Goal: Task Accomplishment & Management: Use online tool/utility

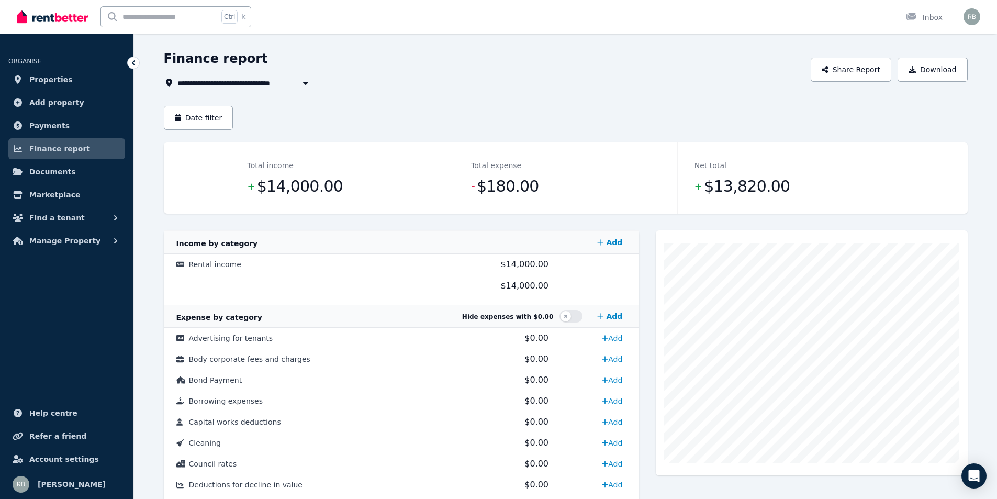
scroll to position [52, 0]
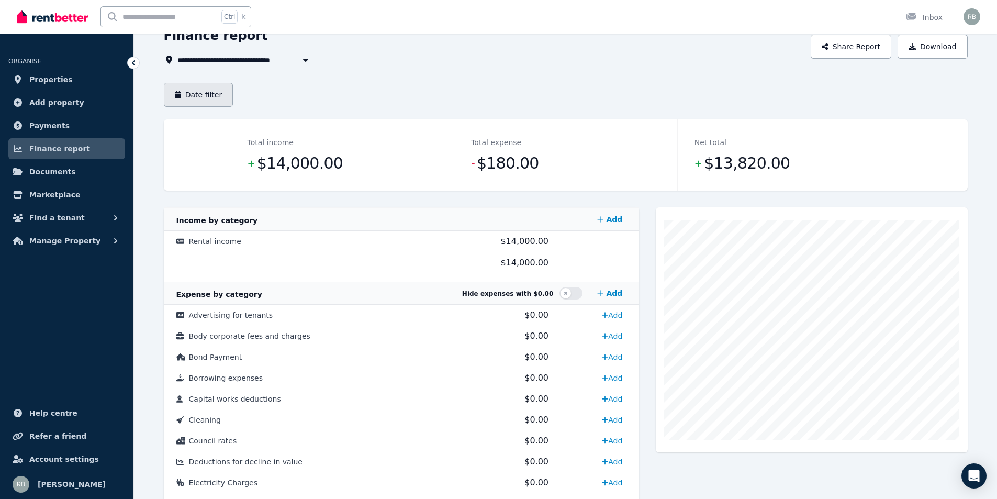
click at [212, 99] on button "Date filter" at bounding box center [199, 95] width 70 height 24
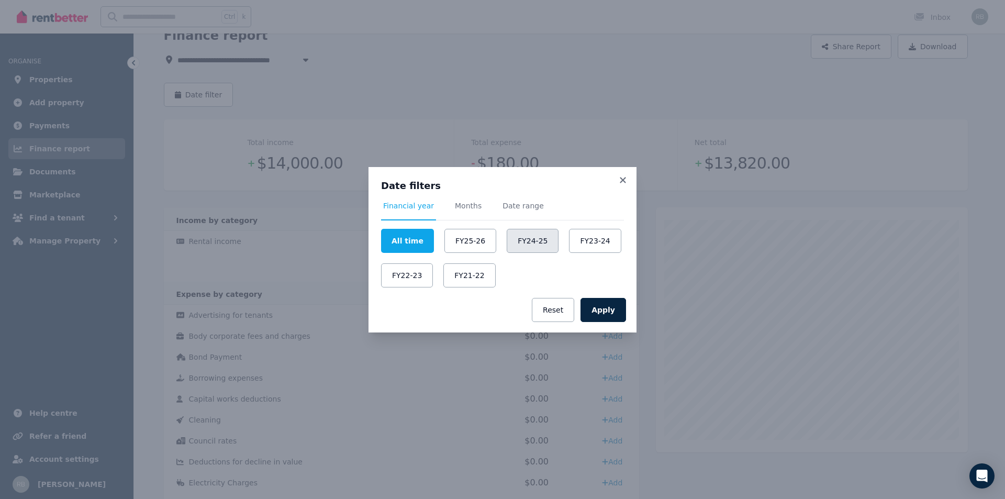
click at [523, 242] on button "FY24-25" at bounding box center [533, 241] width 52 height 24
click at [610, 313] on button "Apply" at bounding box center [603, 310] width 46 height 24
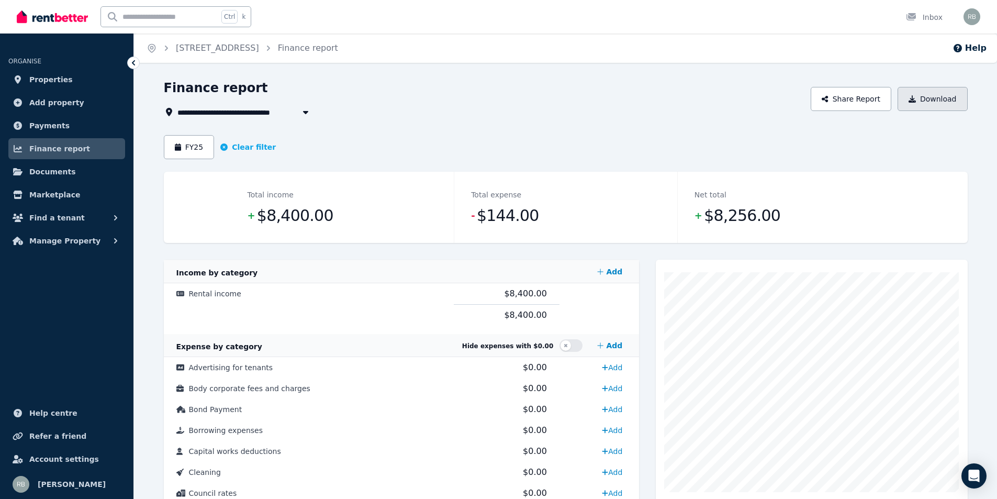
click at [932, 103] on button "Download" at bounding box center [932, 99] width 70 height 24
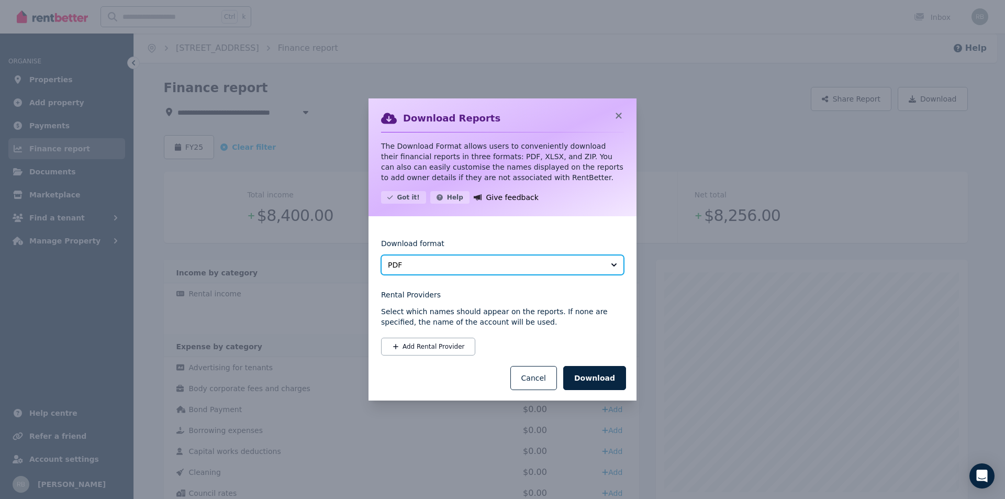
click at [582, 267] on span "PDF" at bounding box center [495, 265] width 215 height 10
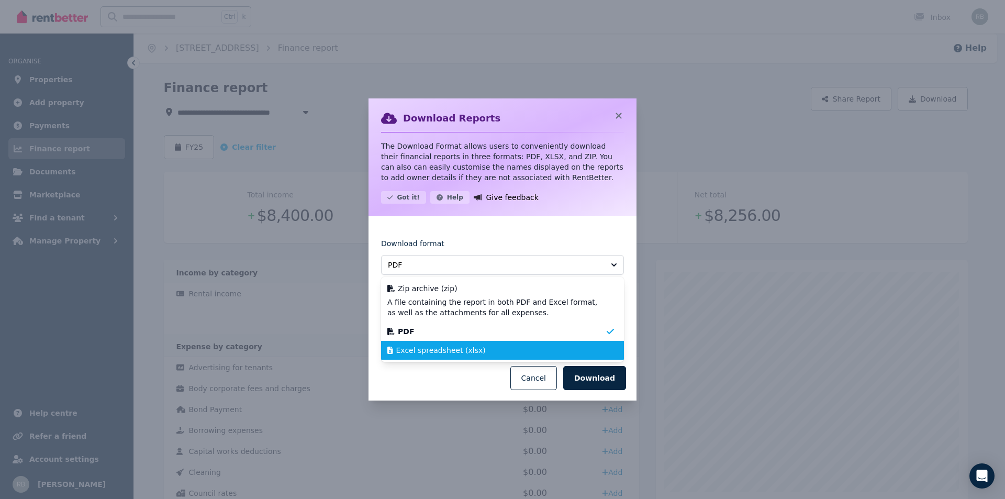
click at [515, 352] on div "Excel spreadsheet (xlsx)" at bounding box center [496, 350] width 218 height 10
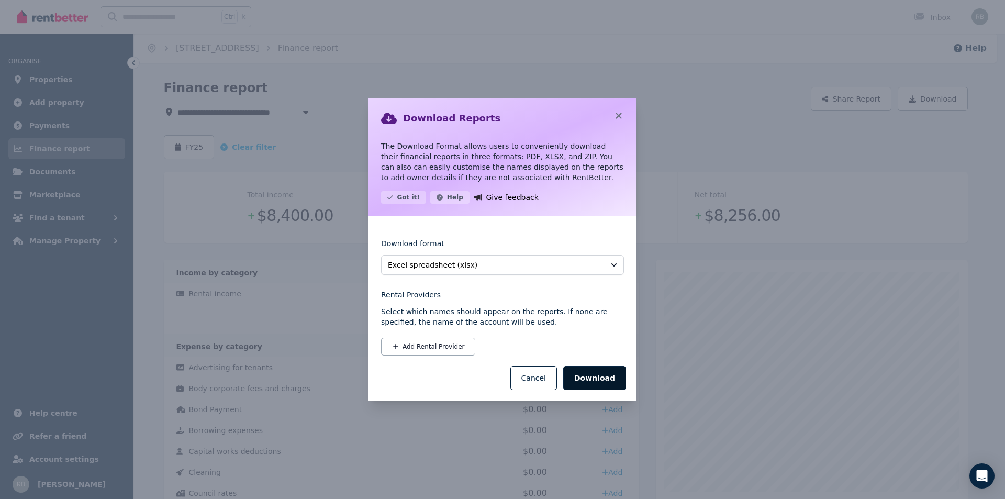
click at [603, 381] on button "Download" at bounding box center [594, 378] width 63 height 24
